Goal: Complete application form

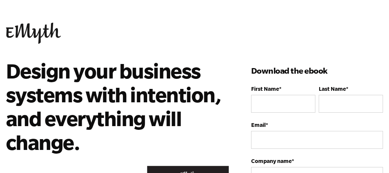
drag, startPoint x: 250, startPoint y: 2, endPoint x: 87, endPoint y: 56, distance: 170.9
click at [87, 56] on body "Our website stores cookies on your computer. These cookies help us know you whe…" at bounding box center [194, 86] width 389 height 173
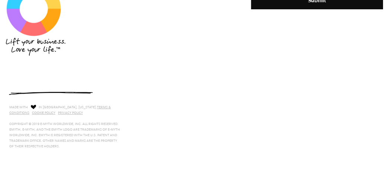
scroll to position [495, 0]
type input "Sherri"
type input "McNeill"
type input "SWEET SAVOURS NATURAL BODY CARE APOTHECARY"
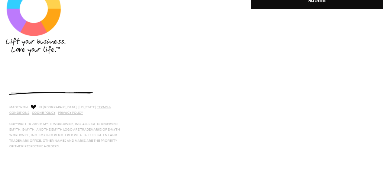
select select "United States"
type input "14805865043"
type input "sweetsavours.sherri@gmail.com"
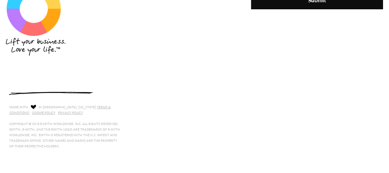
select select "Owner"
select select "0-75K"
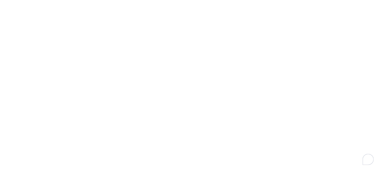
scroll to position [891, 0]
type textarea "Content marketing and sales"
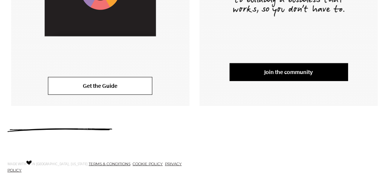
scroll to position [297, 0]
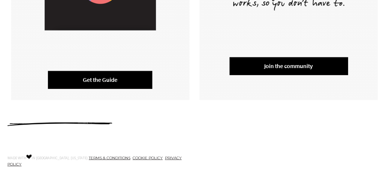
click at [127, 78] on link "Get the Guide" at bounding box center [100, 80] width 104 height 18
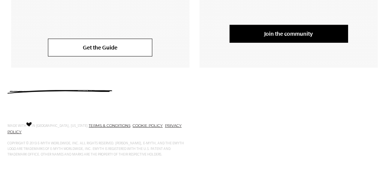
scroll to position [332, 0]
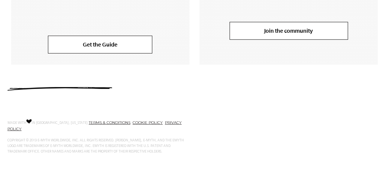
click at [289, 31] on link "Join the community" at bounding box center [289, 31] width 118 height 18
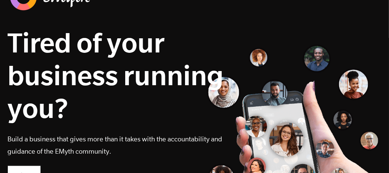
scroll to position [198, 0]
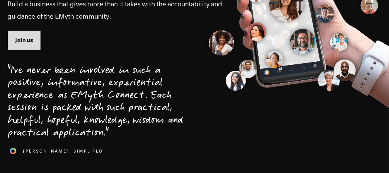
click at [20, 44] on span "Join us" at bounding box center [24, 40] width 18 height 8
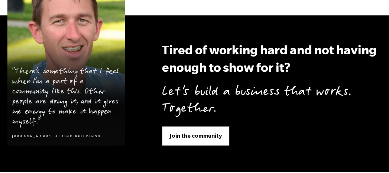
scroll to position [3105, 0]
